Goal: Find specific page/section: Find specific page/section

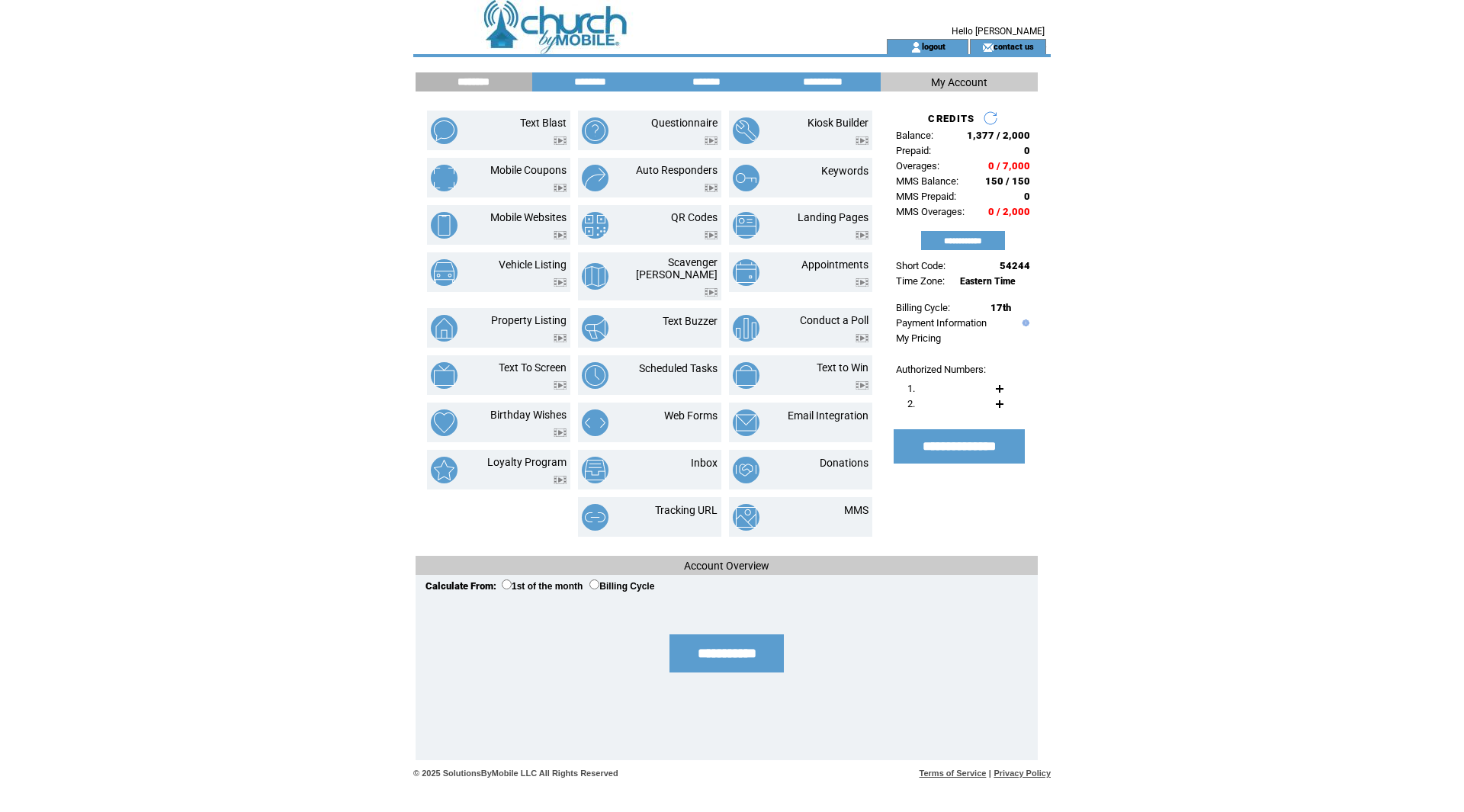
click at [556, 27] on td at bounding box center [622, 19] width 419 height 39
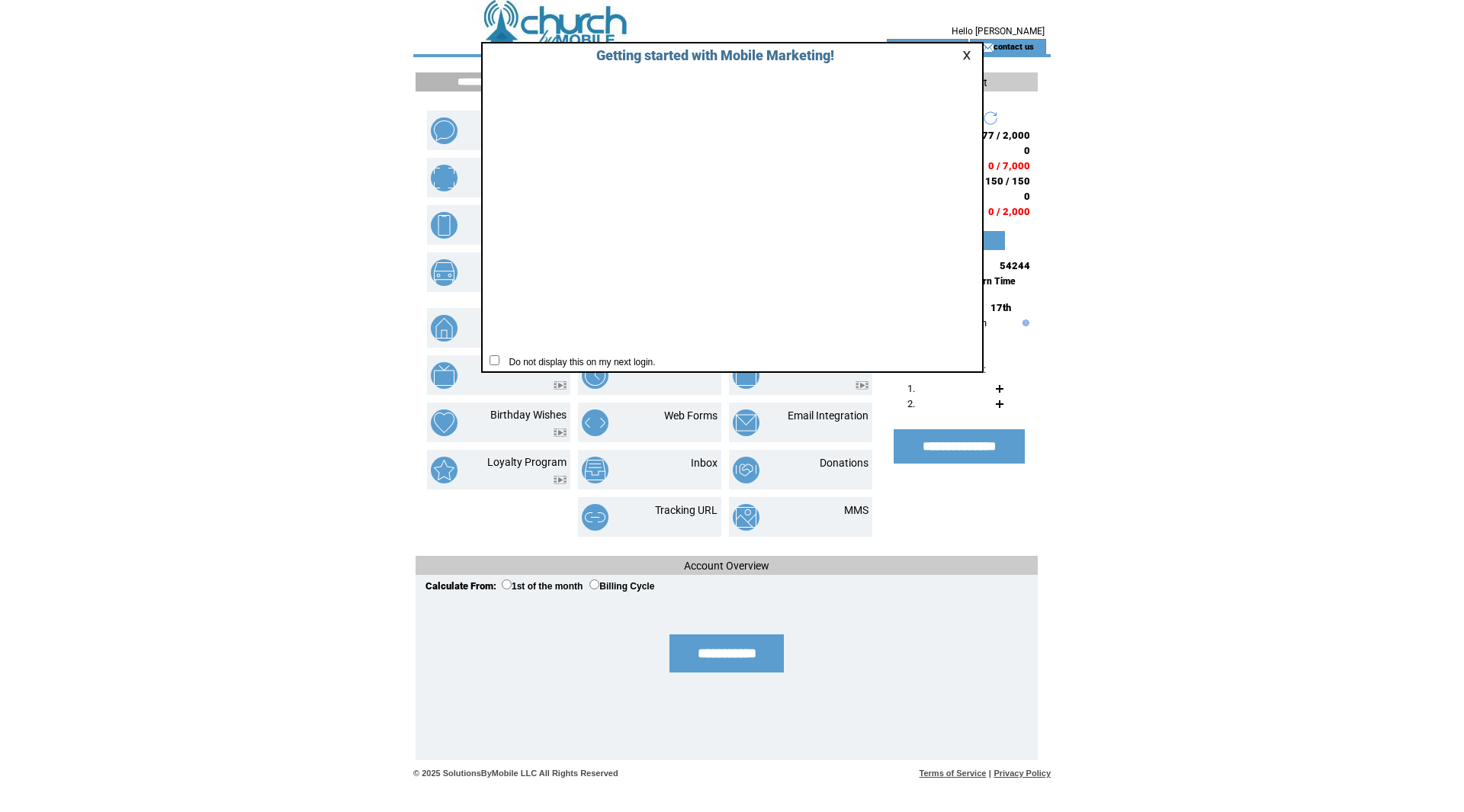
click at [969, 57] on link at bounding box center [969, 55] width 14 height 10
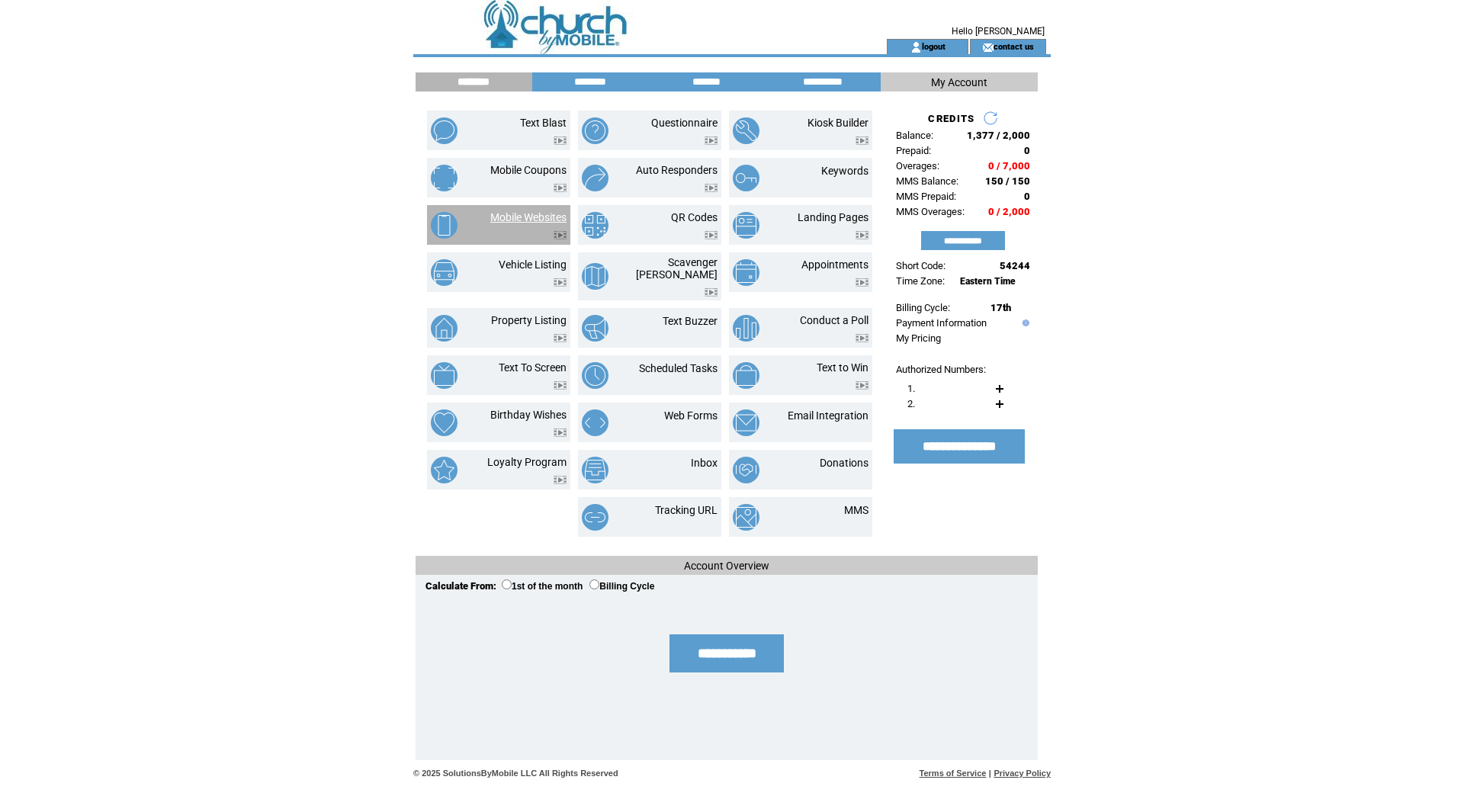
click at [501, 212] on link "Mobile Websites" at bounding box center [529, 218] width 76 height 12
